Goal: Book appointment/travel/reservation

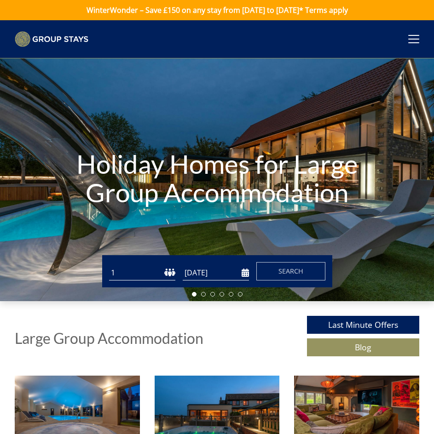
click at [245, 278] on input "[DATE]" at bounding box center [216, 272] width 66 height 15
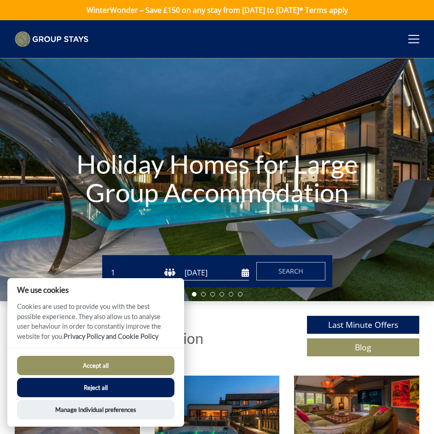
click at [243, 277] on input "[DATE]" at bounding box center [216, 272] width 66 height 15
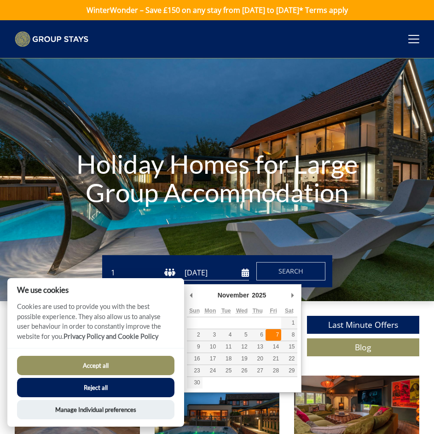
type input "07/11/2025"
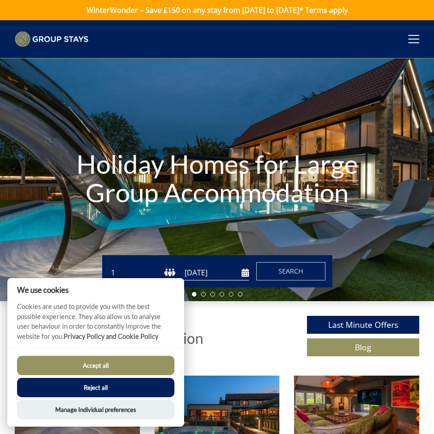
click at [131, 370] on button "Accept all" at bounding box center [95, 365] width 157 height 19
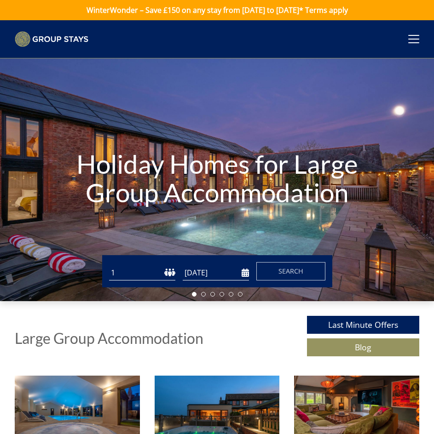
click at [134, 278] on select "1 2 3 4 5 6 7 8 9 10 11 12 13 14 15 16 17 18 19 20 21 22 23 24 25 26 27 28 29 3…" at bounding box center [142, 272] width 66 height 15
select select "20"
click at [109, 269] on select "1 2 3 4 5 6 7 8 9 10 11 12 13 14 15 16 17 18 19 20 21 22 23 24 25 26 27 28 29 3…" at bounding box center [142, 272] width 66 height 15
click at [276, 281] on button "Search" at bounding box center [290, 271] width 69 height 18
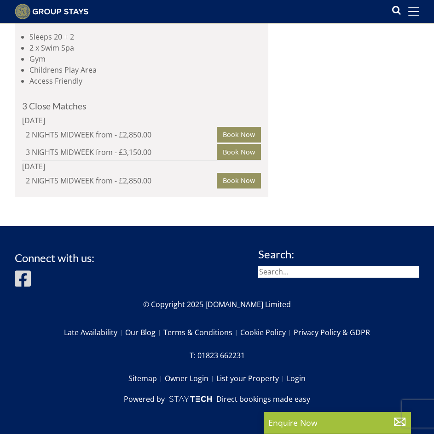
scroll to position [1595, 0]
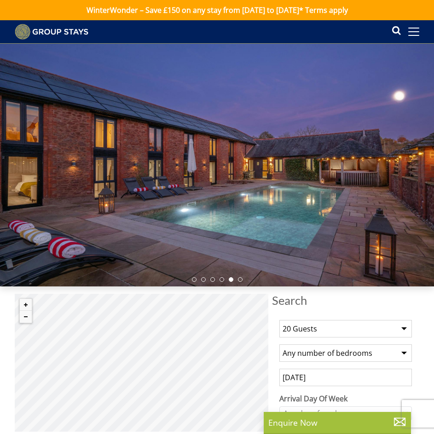
select select "20"
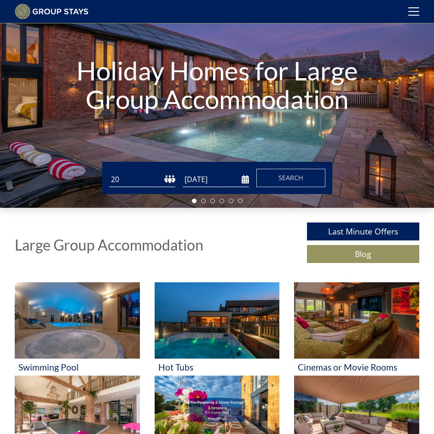
scroll to position [77, 0]
